Goal: Obtain resource: Download file/media

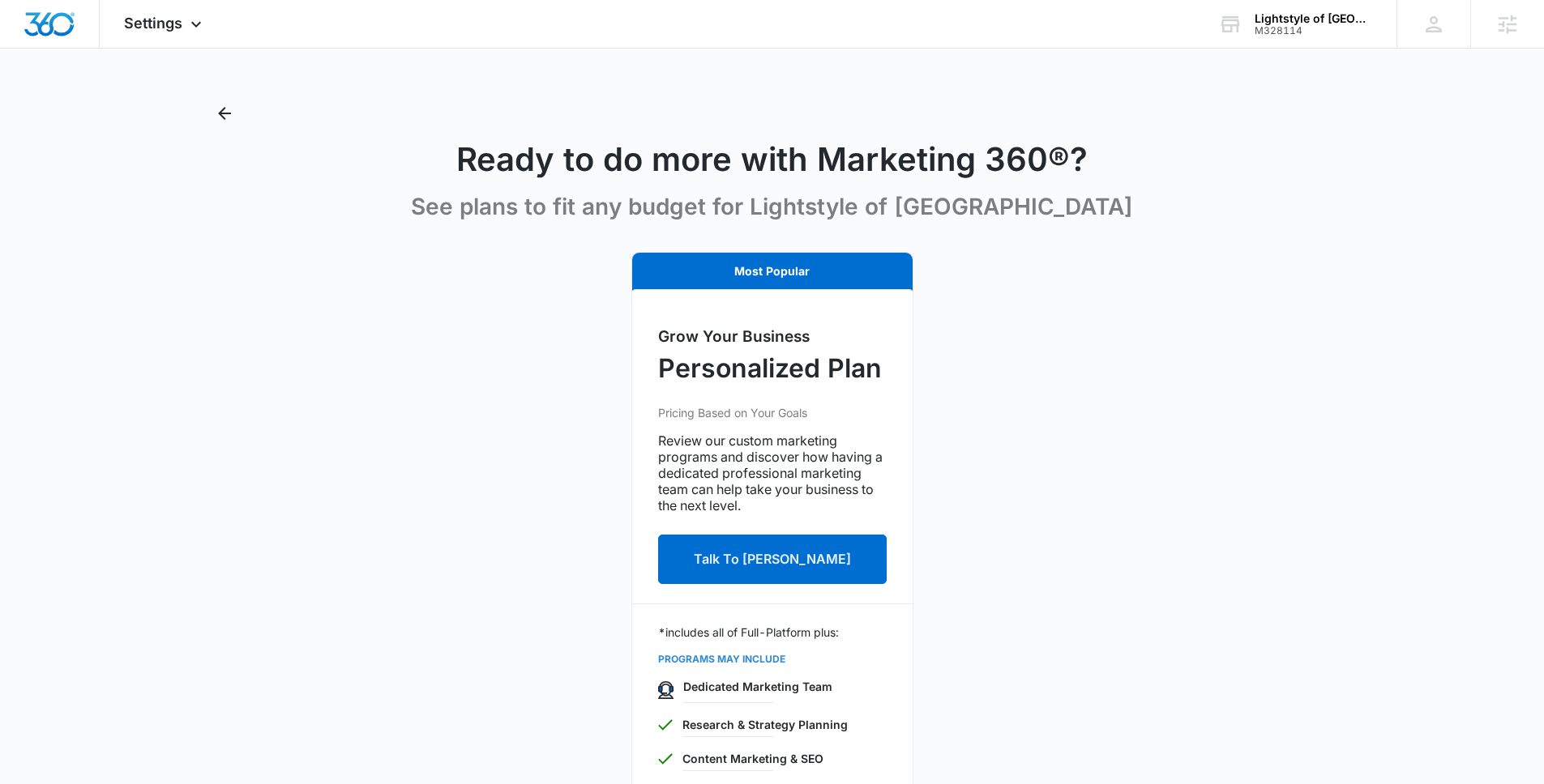
click at [290, 287] on div "Most Popular Grow Your Business Personalized Plan Pricing Based on Your Goals R…" at bounding box center [771, 602] width 1121 height 700
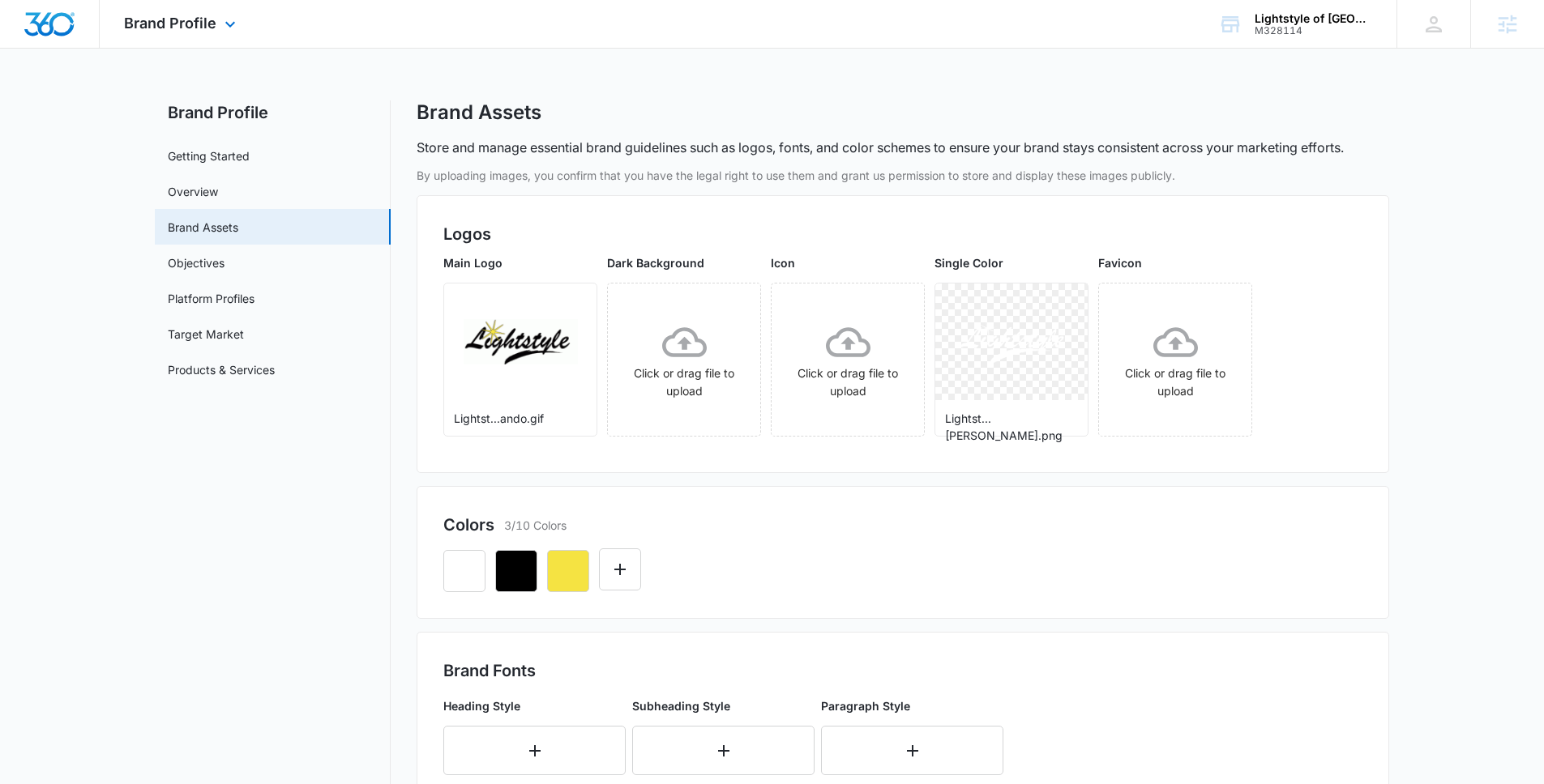
click at [255, 17] on div "Brand Profile Apps Reputation Websites Forms CRM Email Social Payments POS Cont…" at bounding box center [182, 24] width 165 height 47
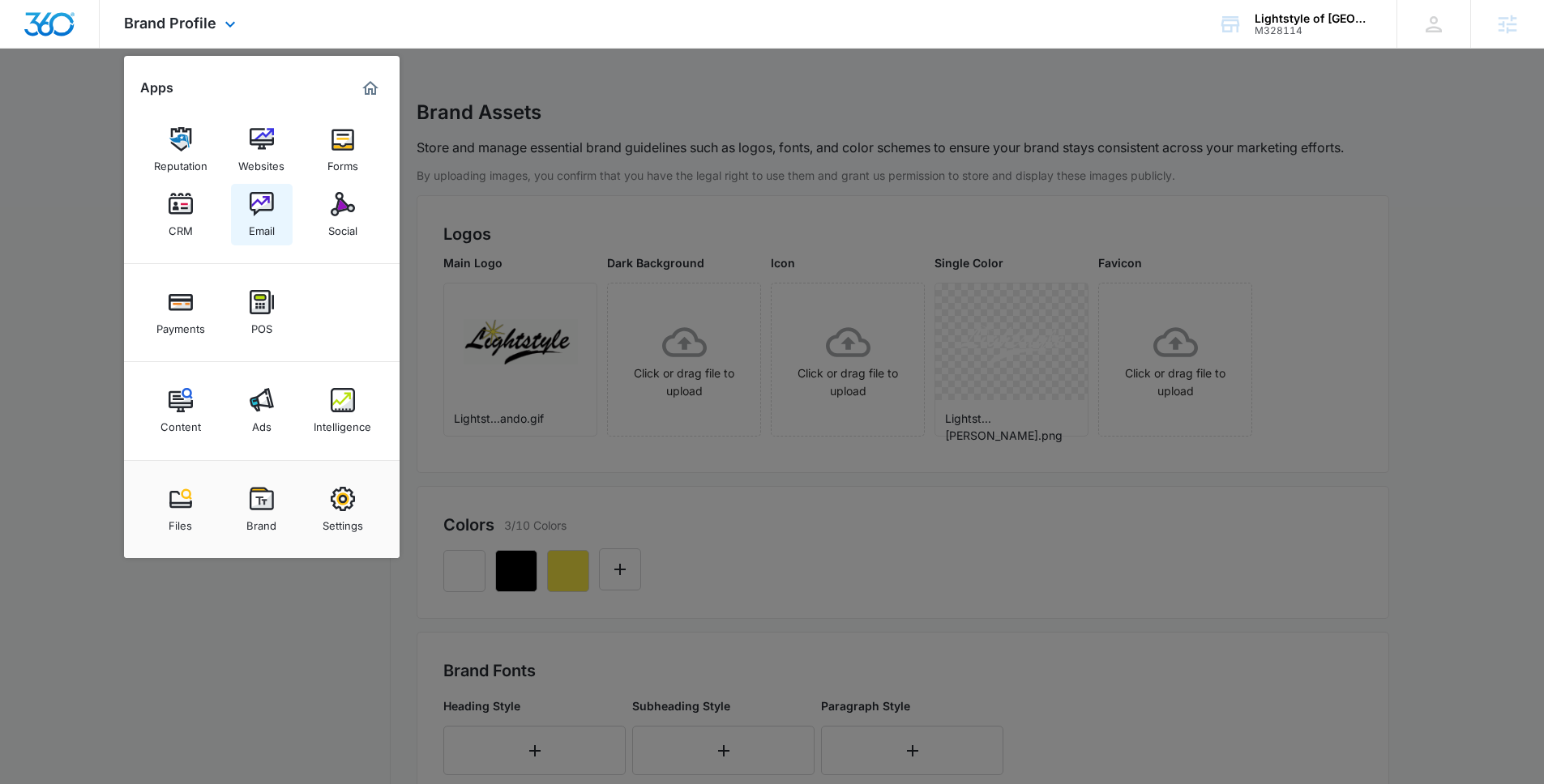
click at [251, 207] on img at bounding box center [262, 205] width 25 height 25
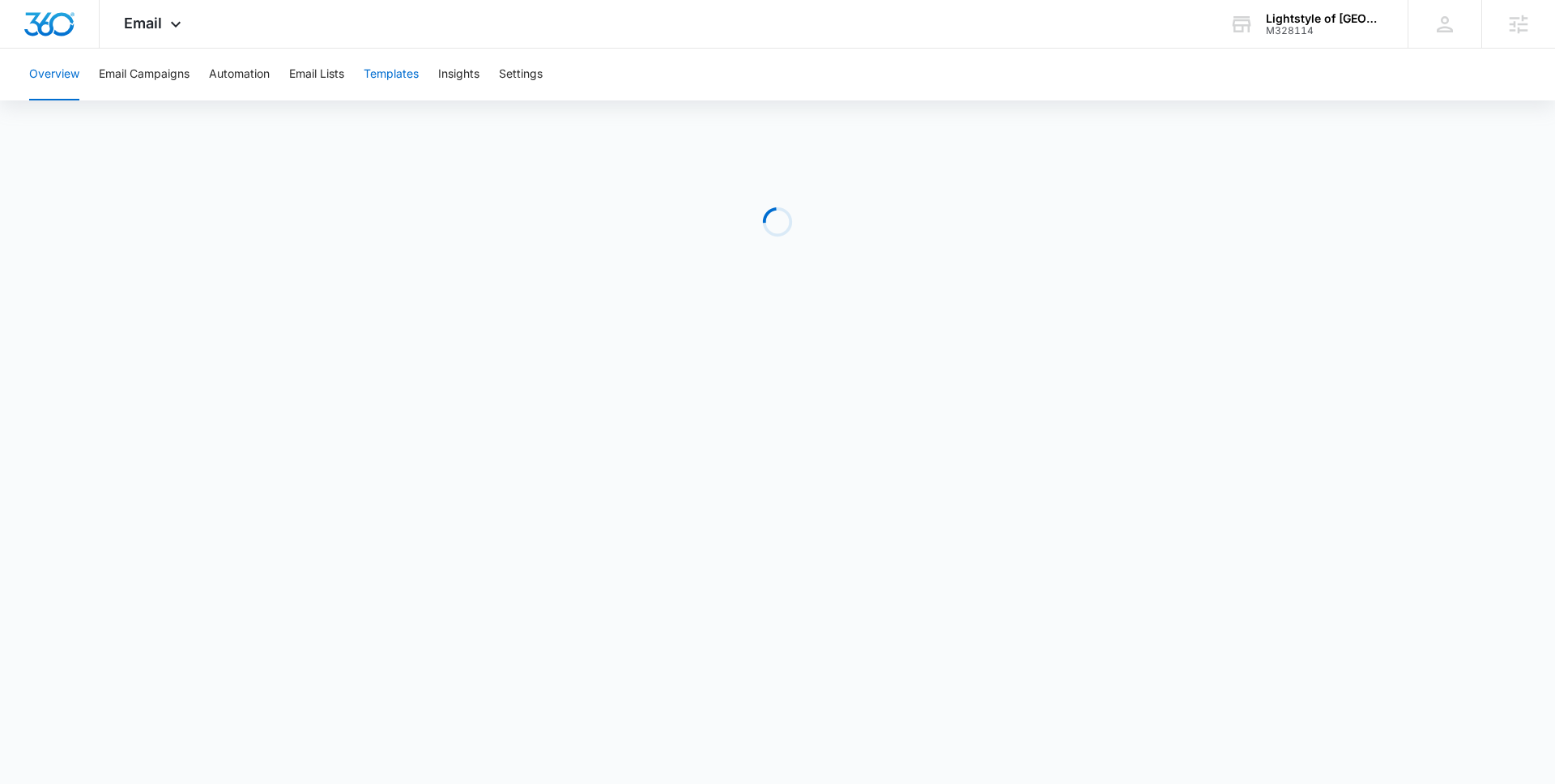
click at [394, 87] on button "Templates" at bounding box center [390, 74] width 55 height 52
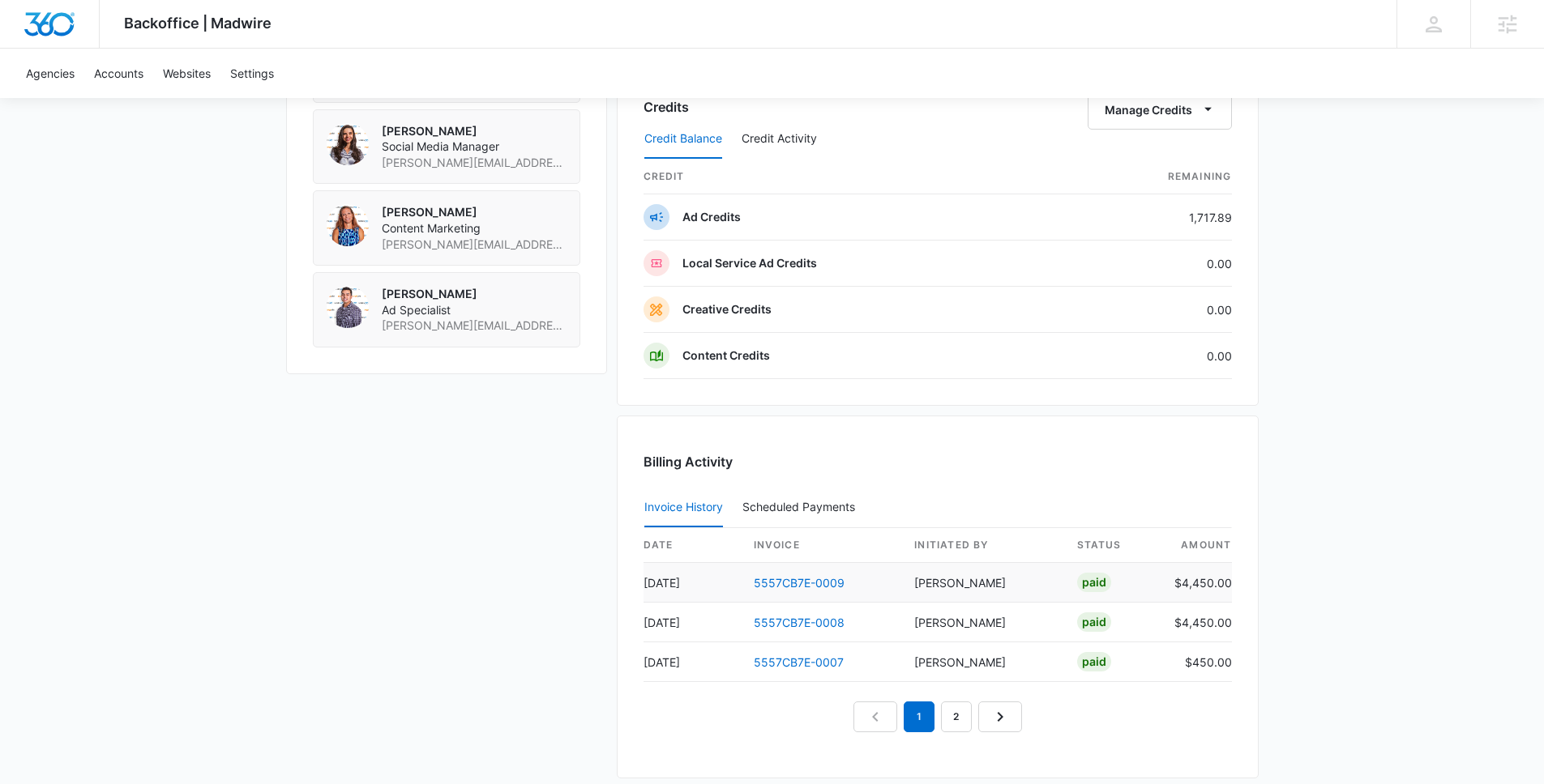
scroll to position [1318, 0]
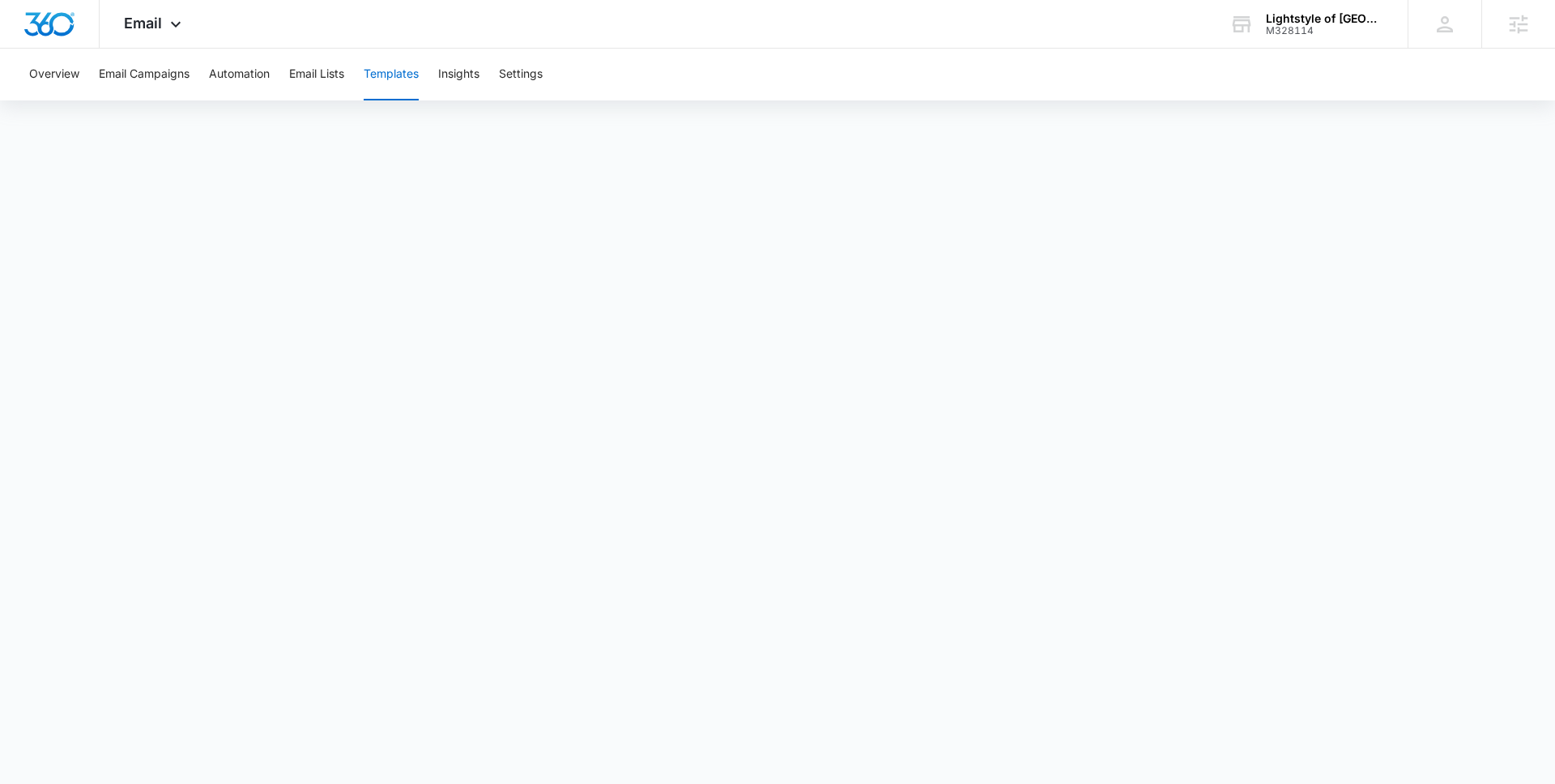
click at [1352, 26] on div "M328114" at bounding box center [1325, 31] width 119 height 11
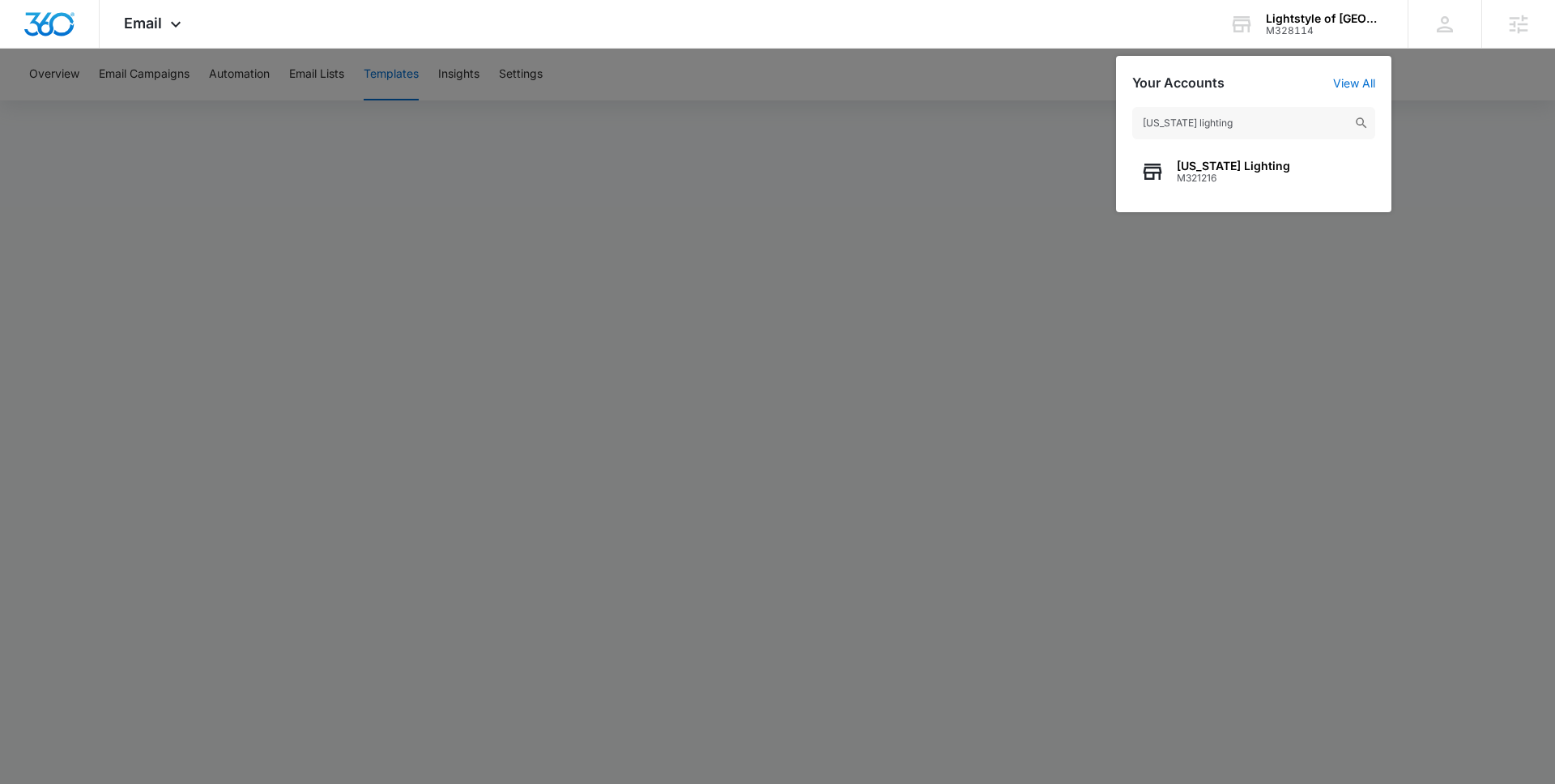
type input "[US_STATE] lighting"
click at [1236, 179] on span "M321216" at bounding box center [1233, 178] width 114 height 11
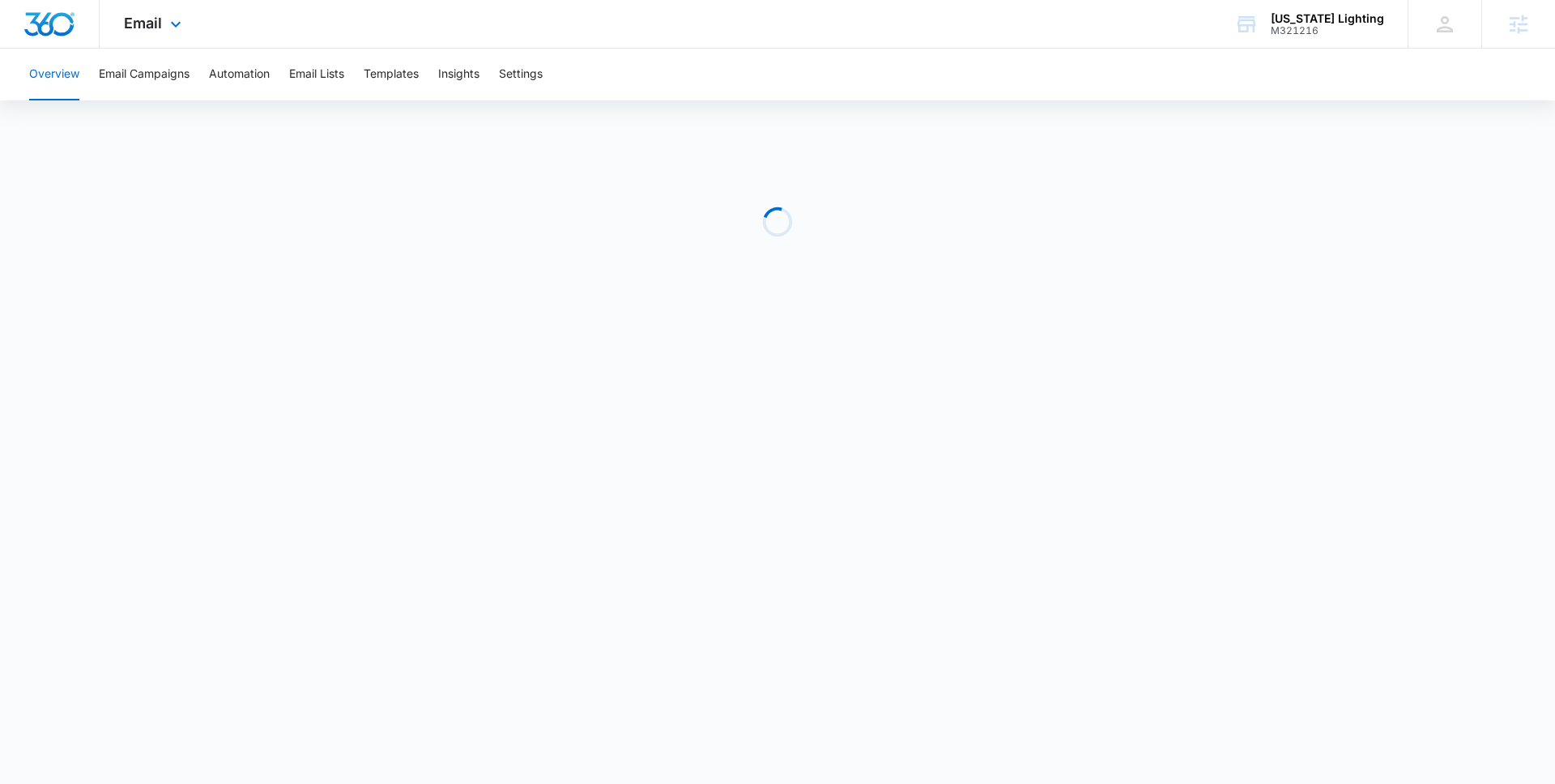
click at [155, 12] on div "Email Apps Reputation Websites Forms CRM Email Social POS Content Ads Intellige…" at bounding box center [155, 24] width 110 height 47
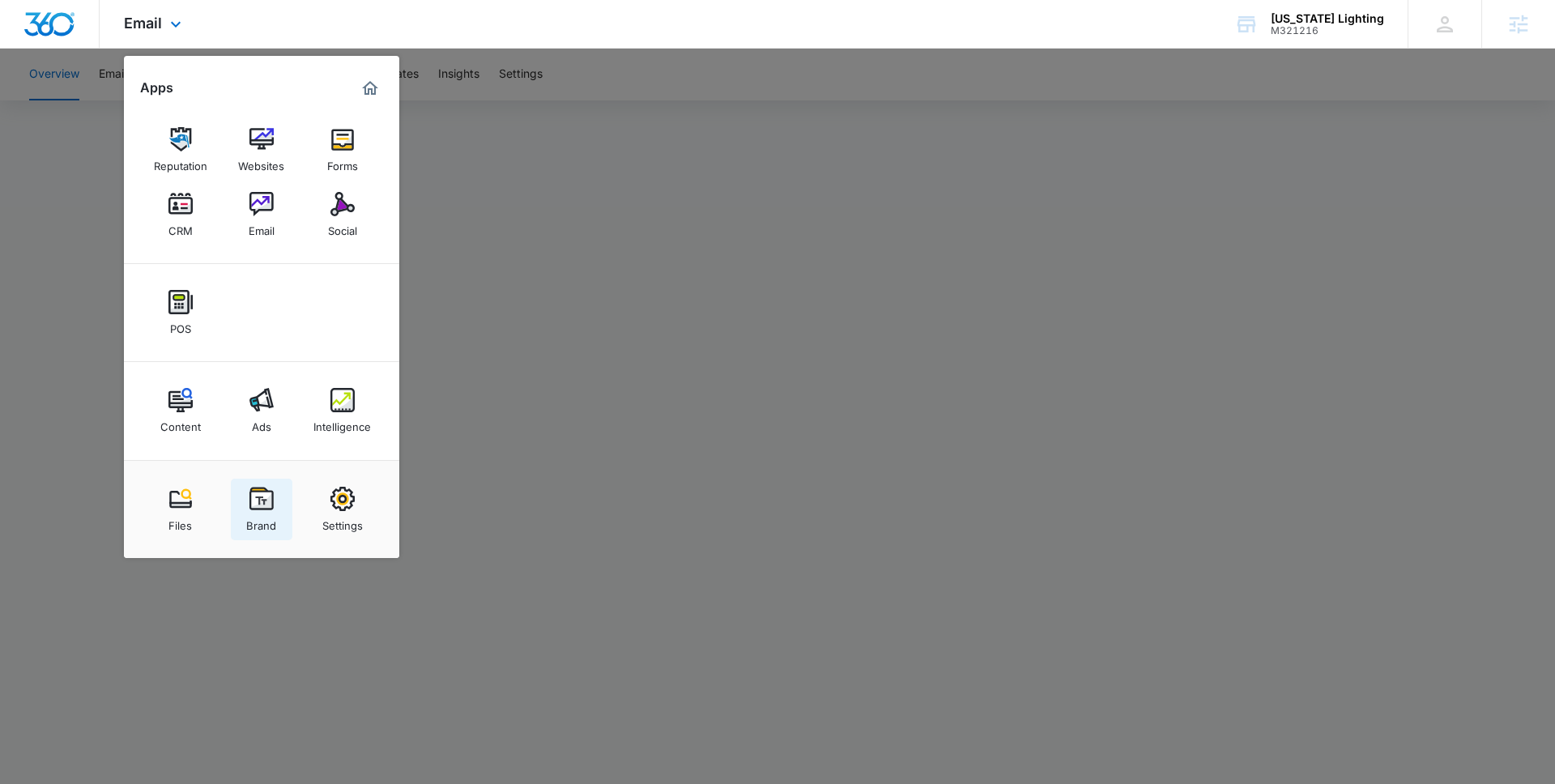
click at [257, 501] on img at bounding box center [262, 499] width 25 height 25
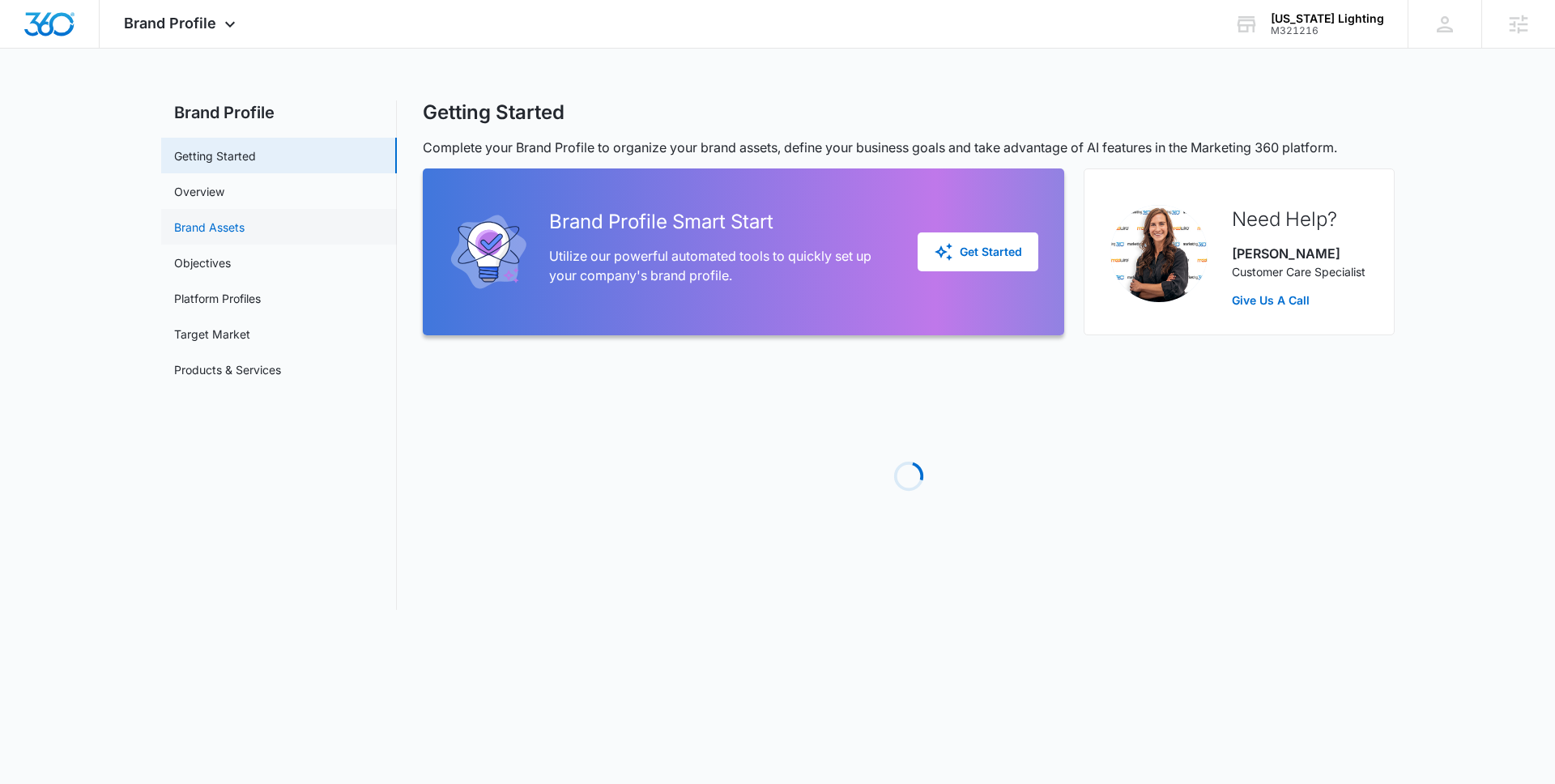
click at [232, 226] on link "Brand Assets" at bounding box center [210, 227] width 70 height 17
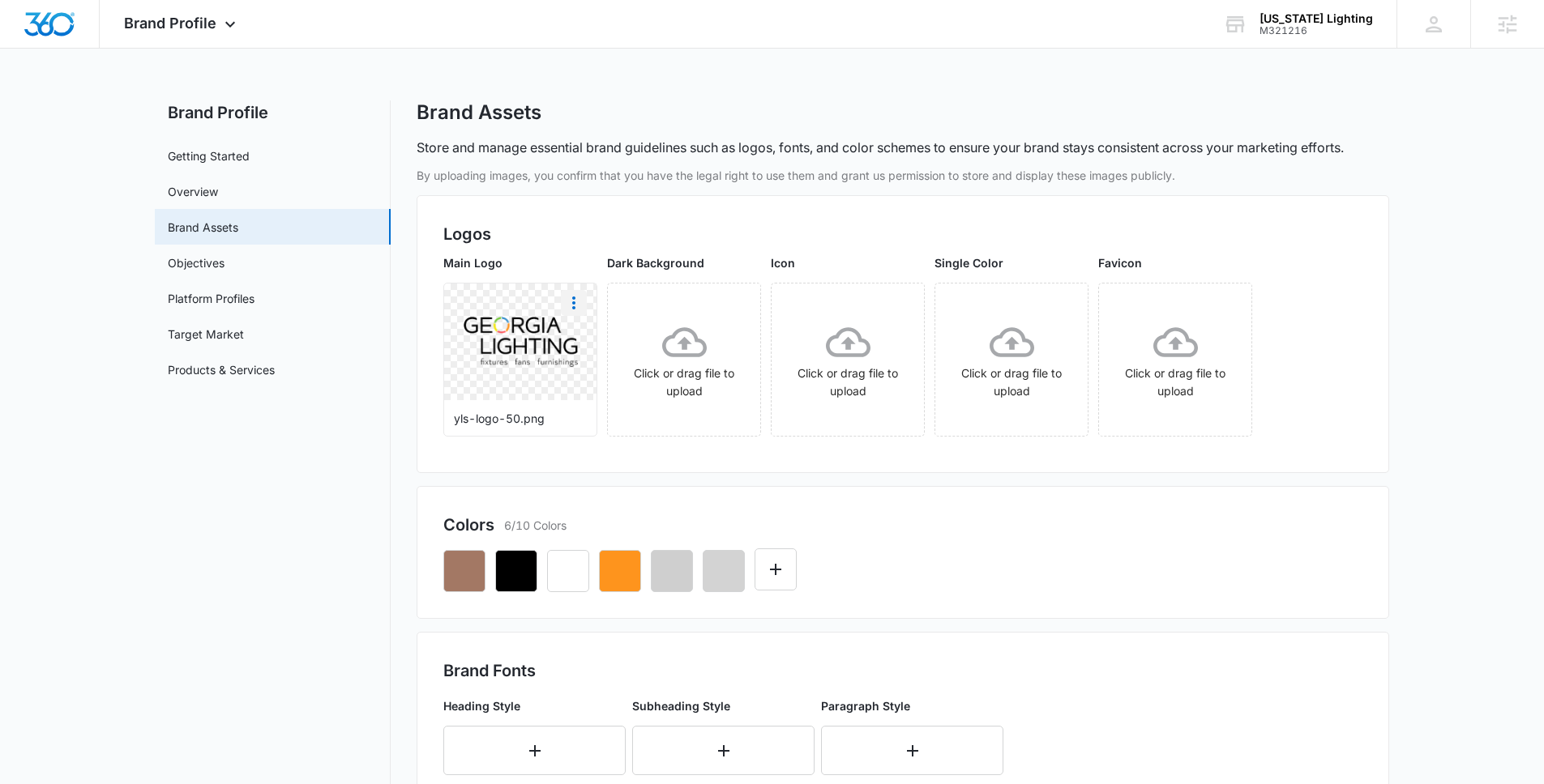
click at [575, 299] on icon "More" at bounding box center [574, 303] width 20 height 20
click at [631, 339] on button "Download" at bounding box center [617, 349] width 111 height 25
